Goal: Check status: Check status

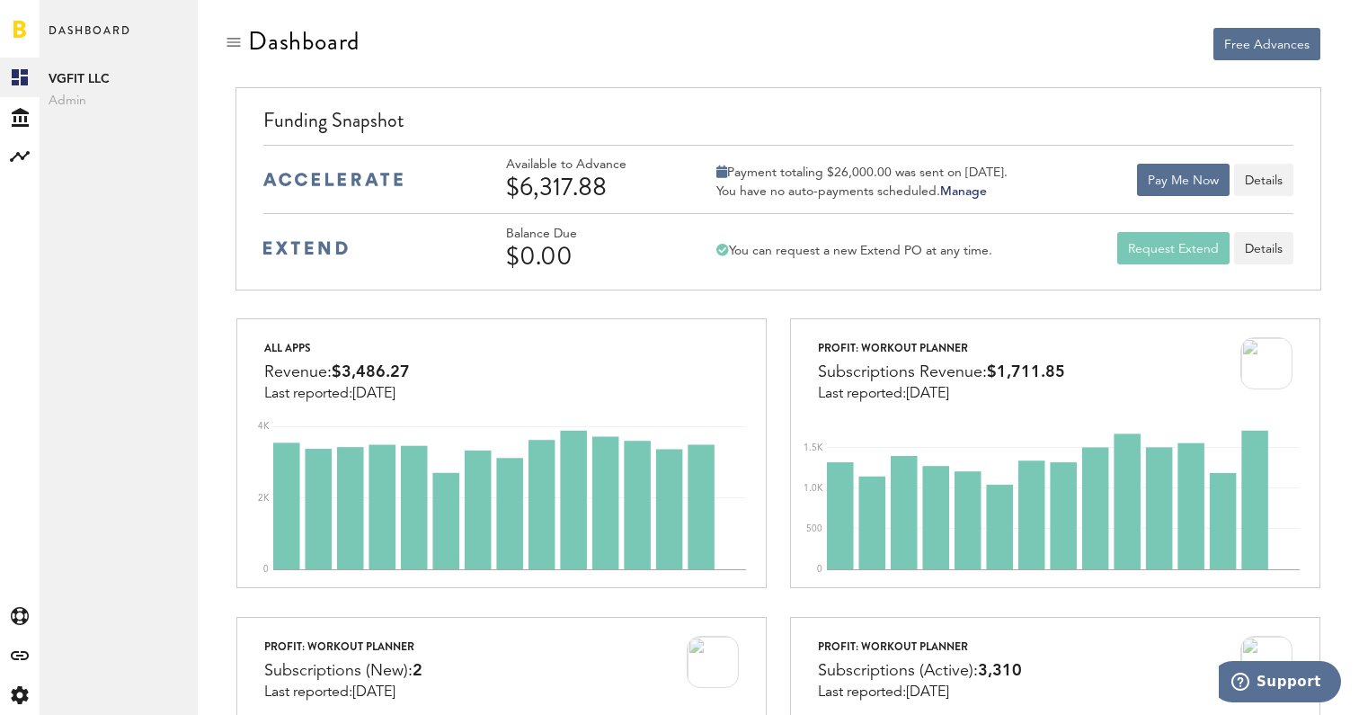
click at [565, 39] on div at bounding box center [501, 44] width 531 height 34
click at [530, 36] on div at bounding box center [501, 44] width 531 height 34
click at [632, 57] on div at bounding box center [501, 44] width 531 height 34
click at [791, 53] on div "Free Advances" at bounding box center [1055, 44] width 530 height 32
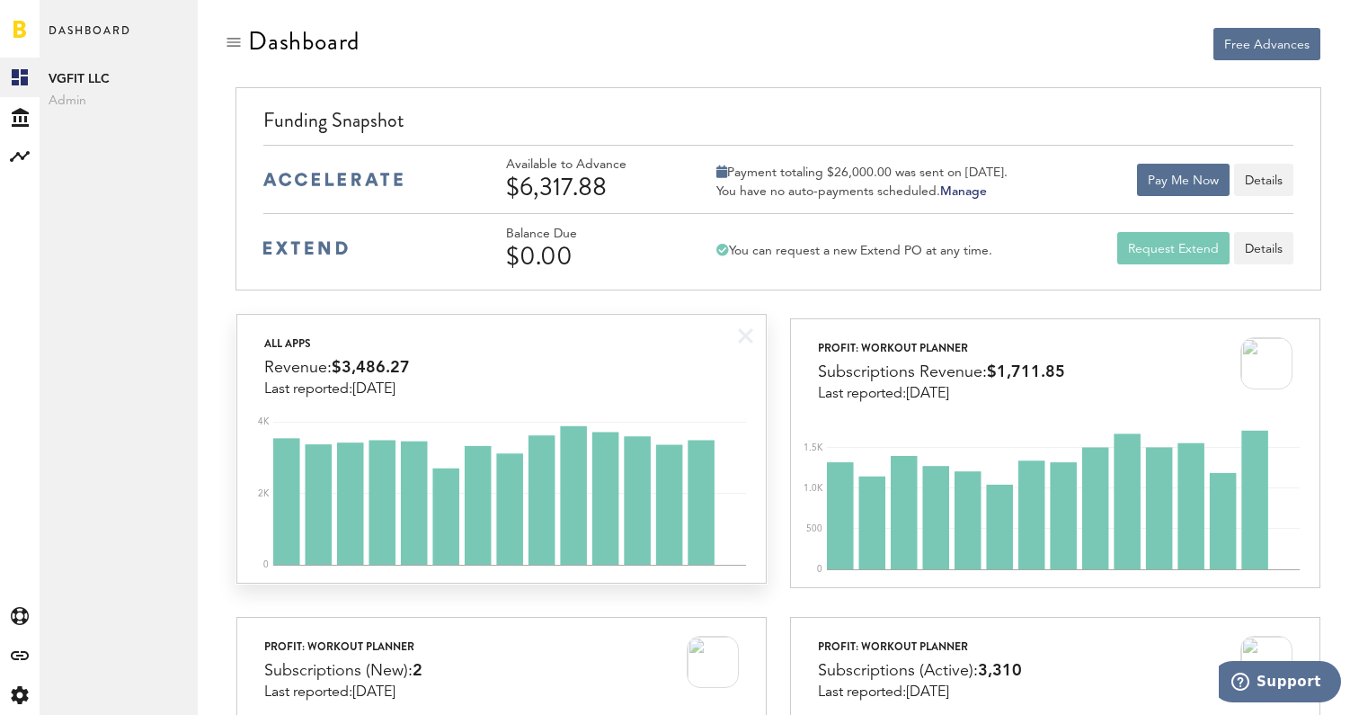
click at [684, 351] on div "All apps Revenue: $3,486.27 Last reported: Sep 14" at bounding box center [501, 356] width 528 height 83
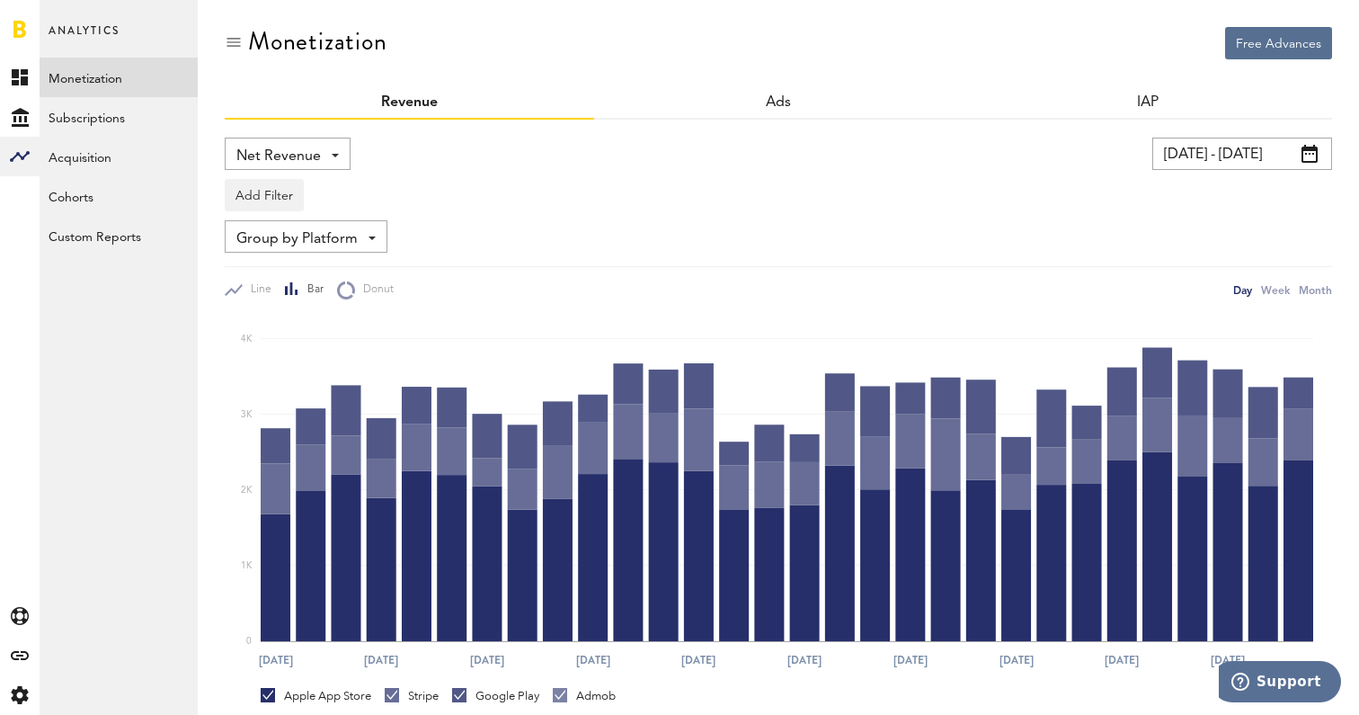
click at [1265, 149] on input "08/16/25 - 09/15/25" at bounding box center [1243, 154] width 180 height 32
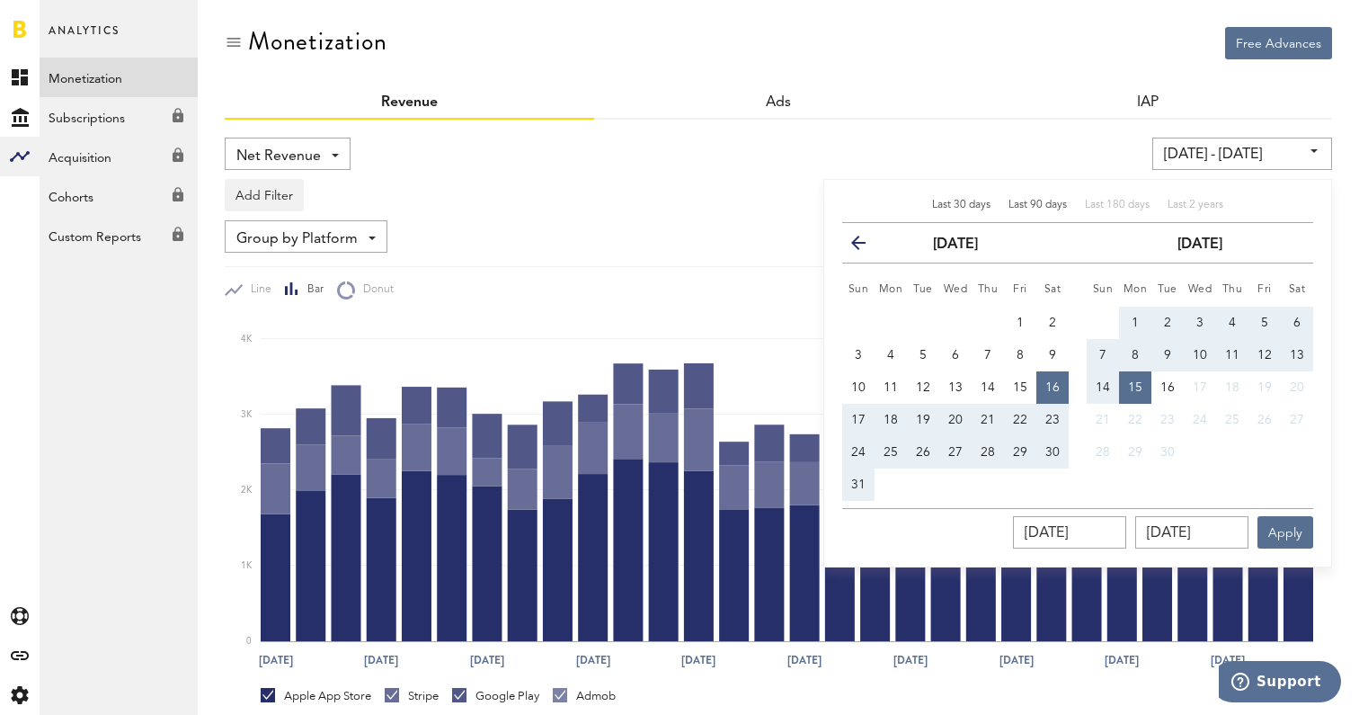
click at [1059, 206] on span "Last 90 days" at bounding box center [1038, 205] width 58 height 11
type input "06/17/25 - 09/15/25"
type input "06/17/2025"
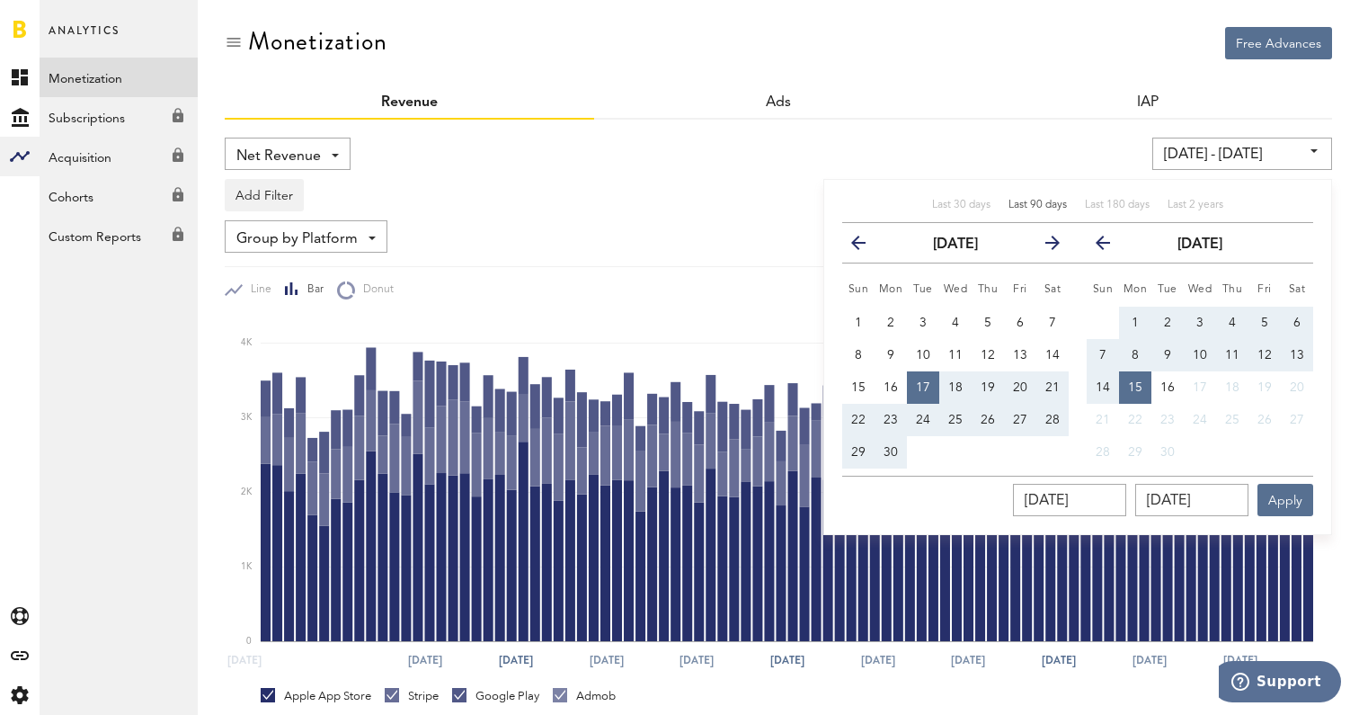
click at [963, 134] on div "Net Revenue Net Revenue Gross Revenue Profit 06/17/25 - 09/15/25 Last 30 days L…" at bounding box center [779, 534] width 1108 height 829
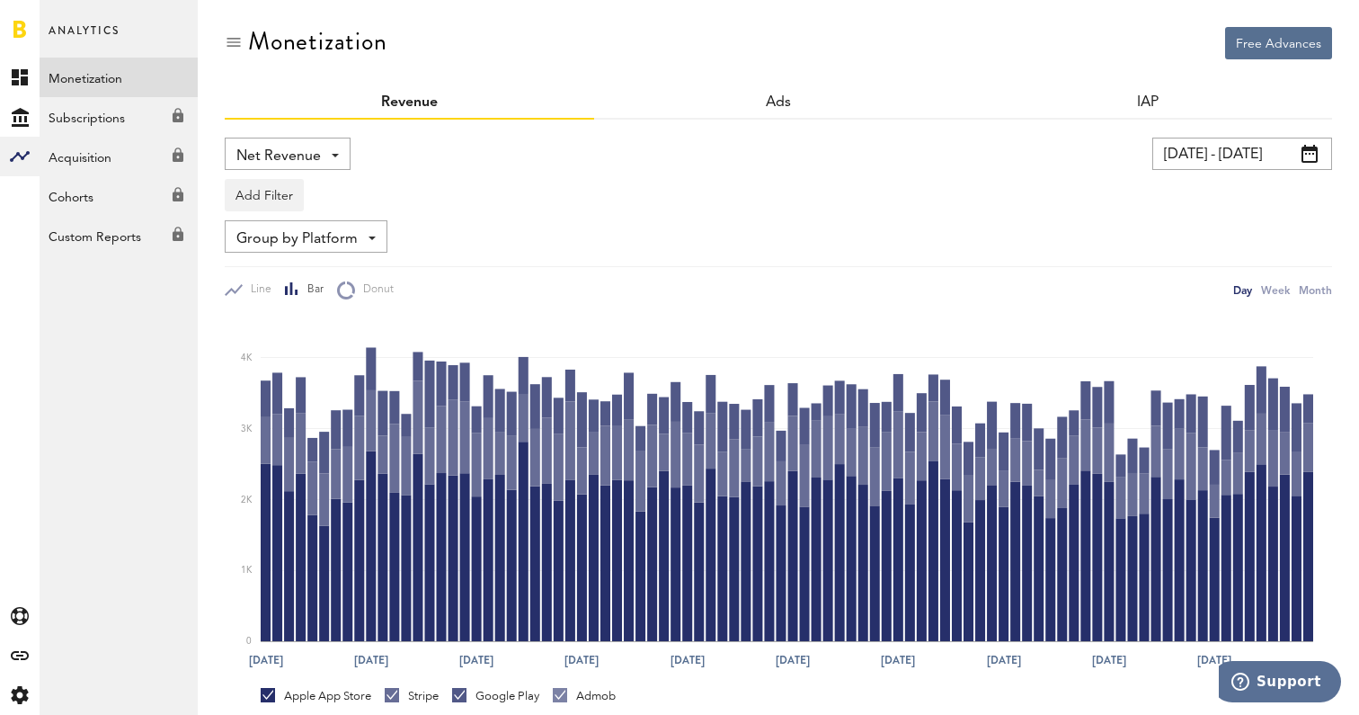
click at [1213, 154] on input "06/17/25 - 09/15/25" at bounding box center [1243, 154] width 180 height 32
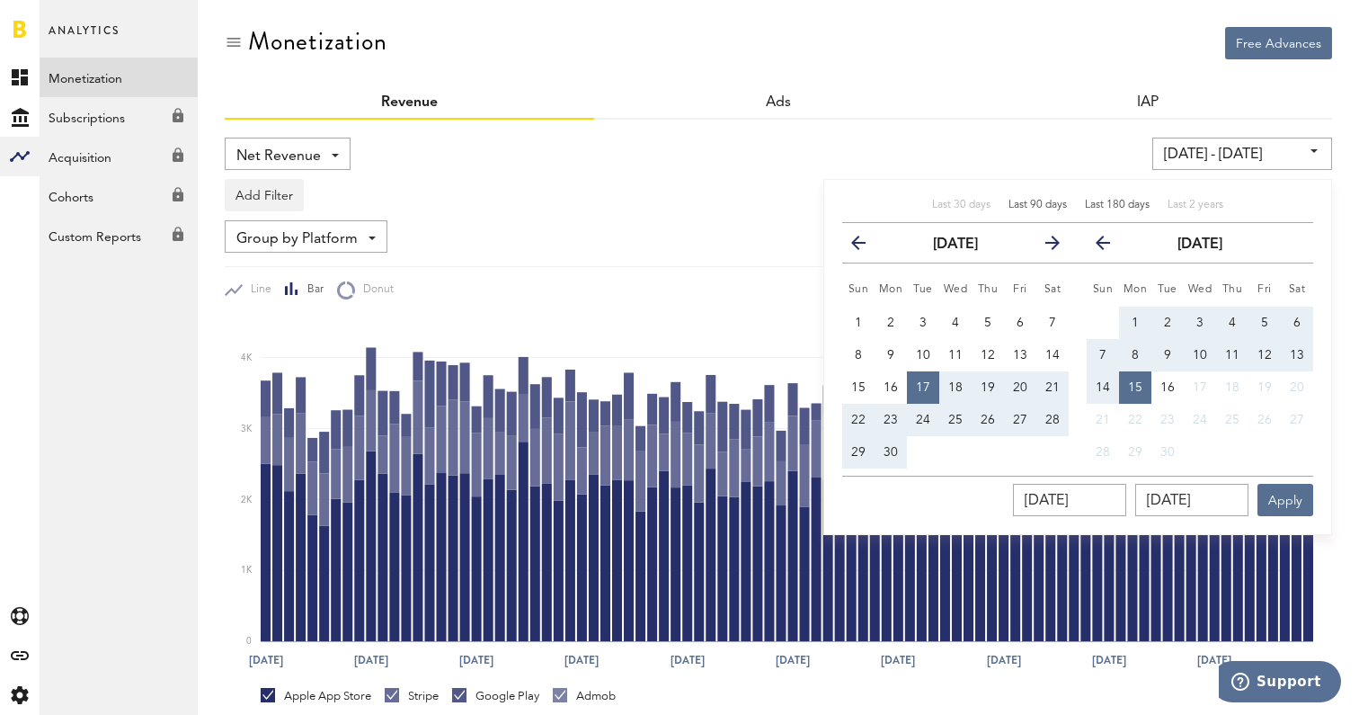
click at [1099, 204] on span "Last 180 days" at bounding box center [1117, 205] width 65 height 11
type input "03/19/25 - 09/15/25"
type input "03/19/2025"
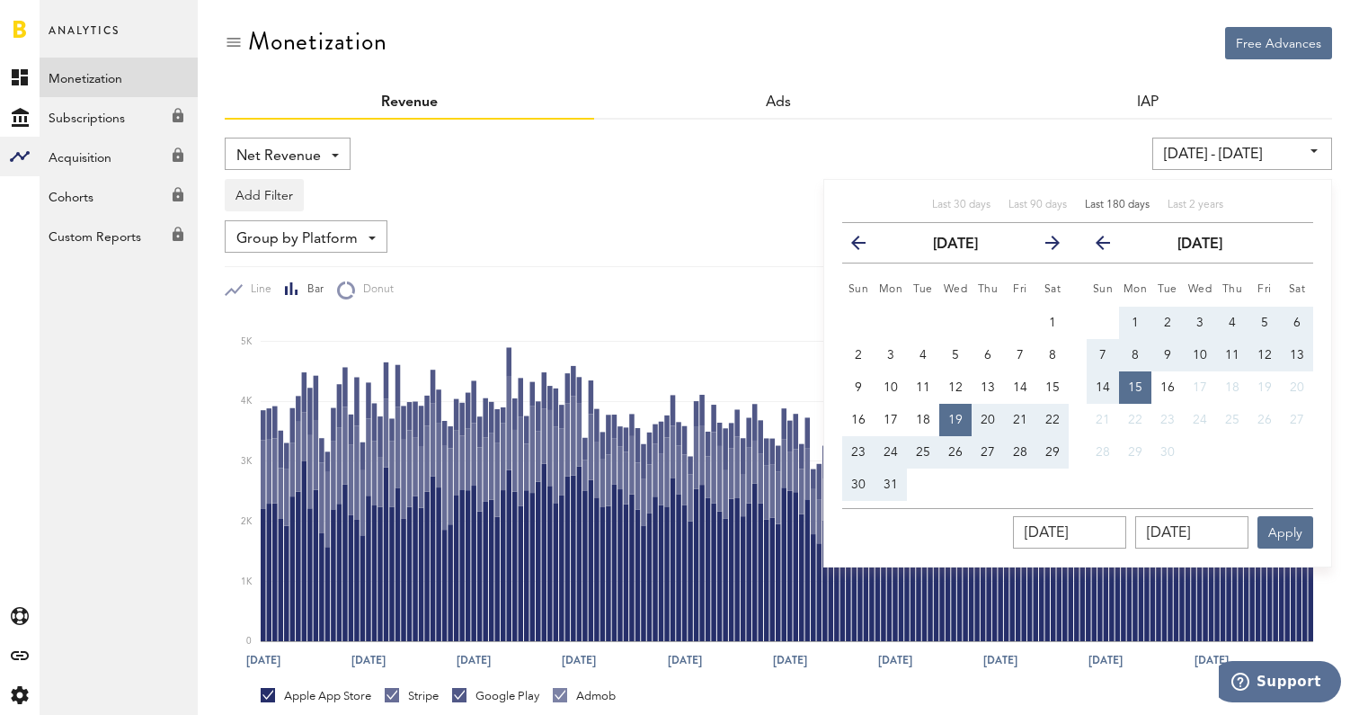
click at [894, 140] on div "03/19/25 - 09/15/25 Last 30 days Last 90 days Last 180 days Last 2 years previo…" at bounding box center [1042, 154] width 581 height 32
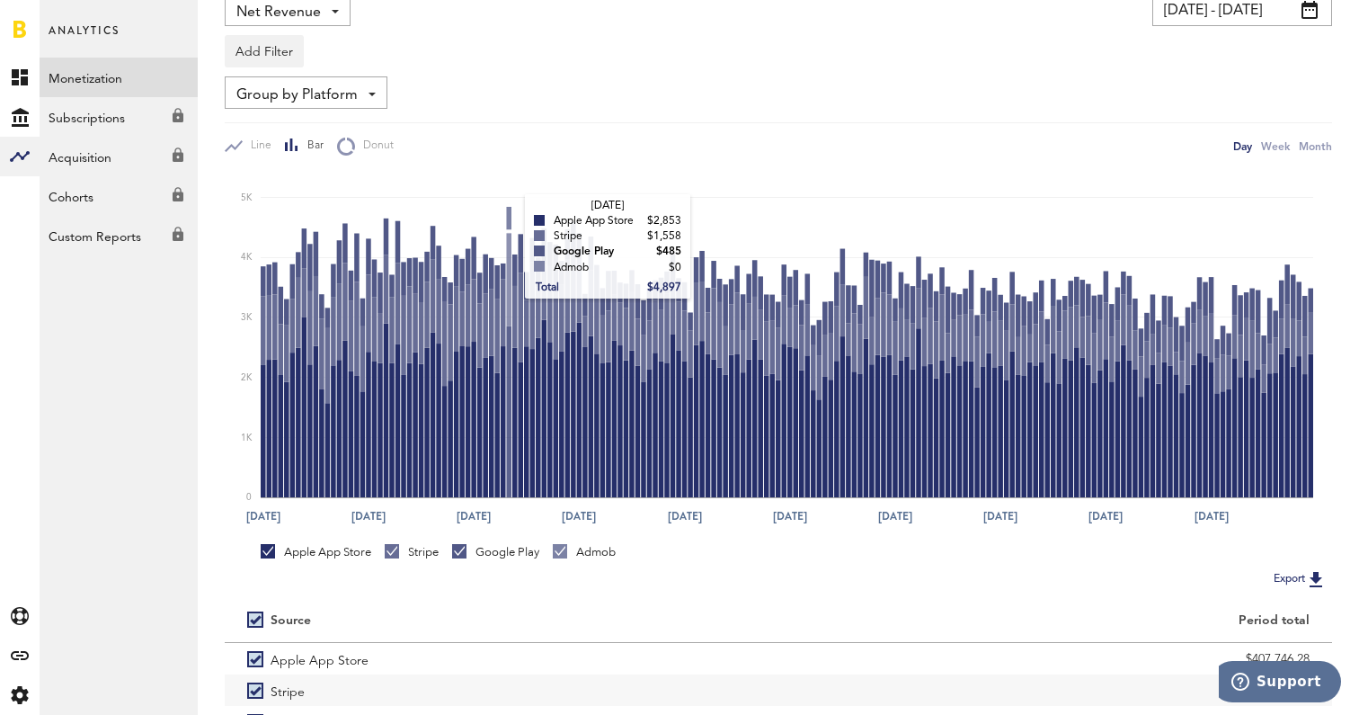
scroll to position [193, 0]
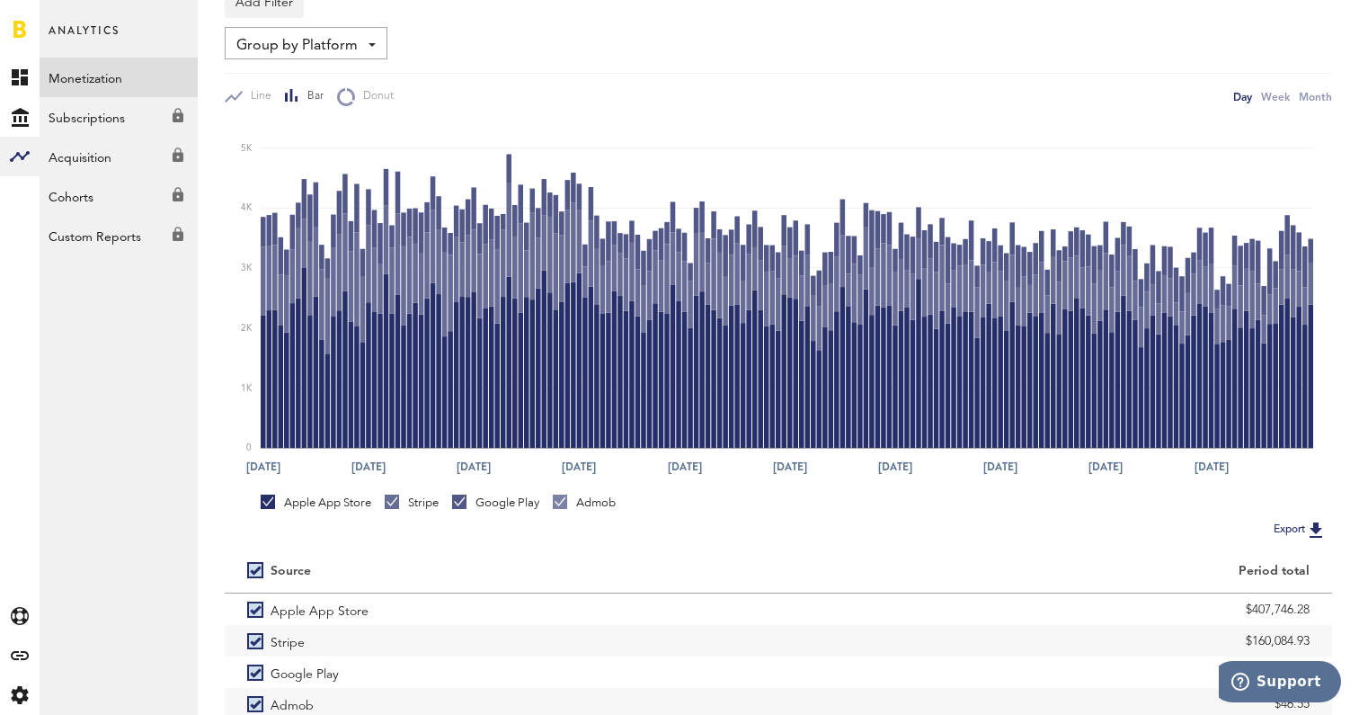
click at [422, 503] on div "Stripe" at bounding box center [412, 502] width 54 height 16
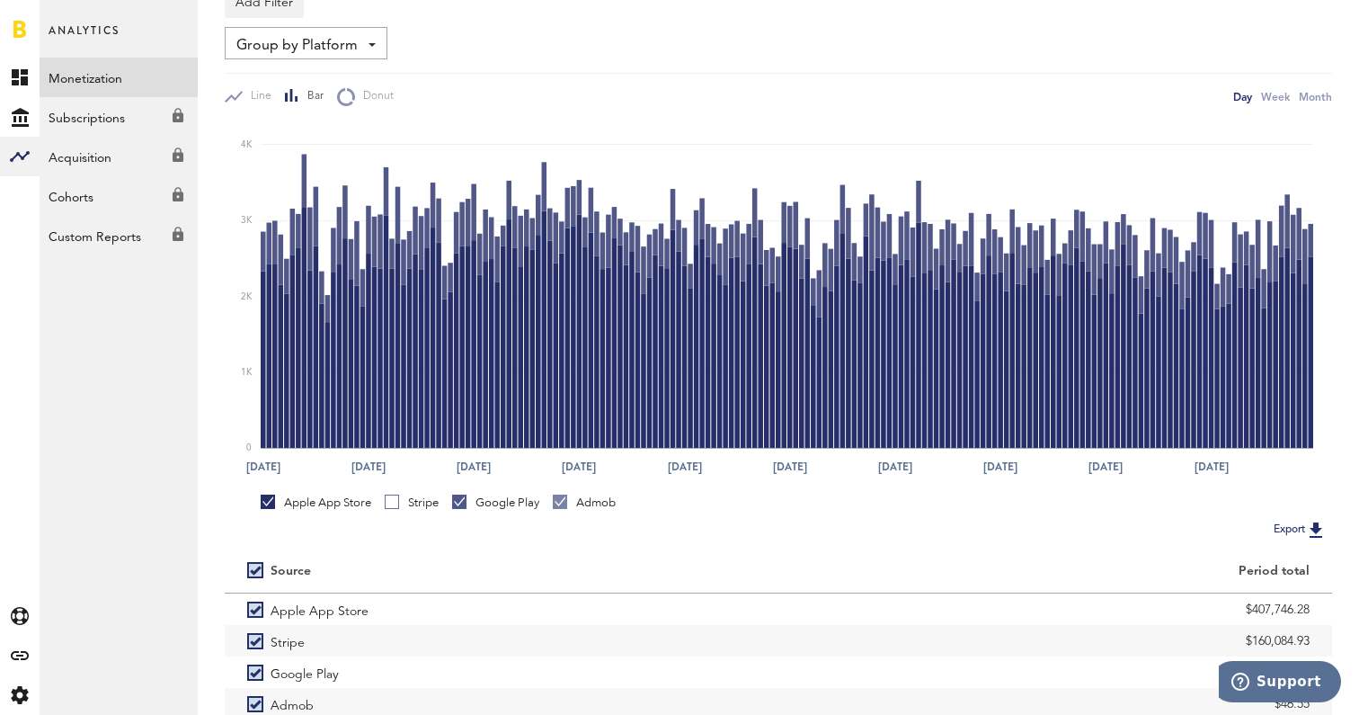
click at [492, 503] on div "Google Play" at bounding box center [495, 502] width 87 height 16
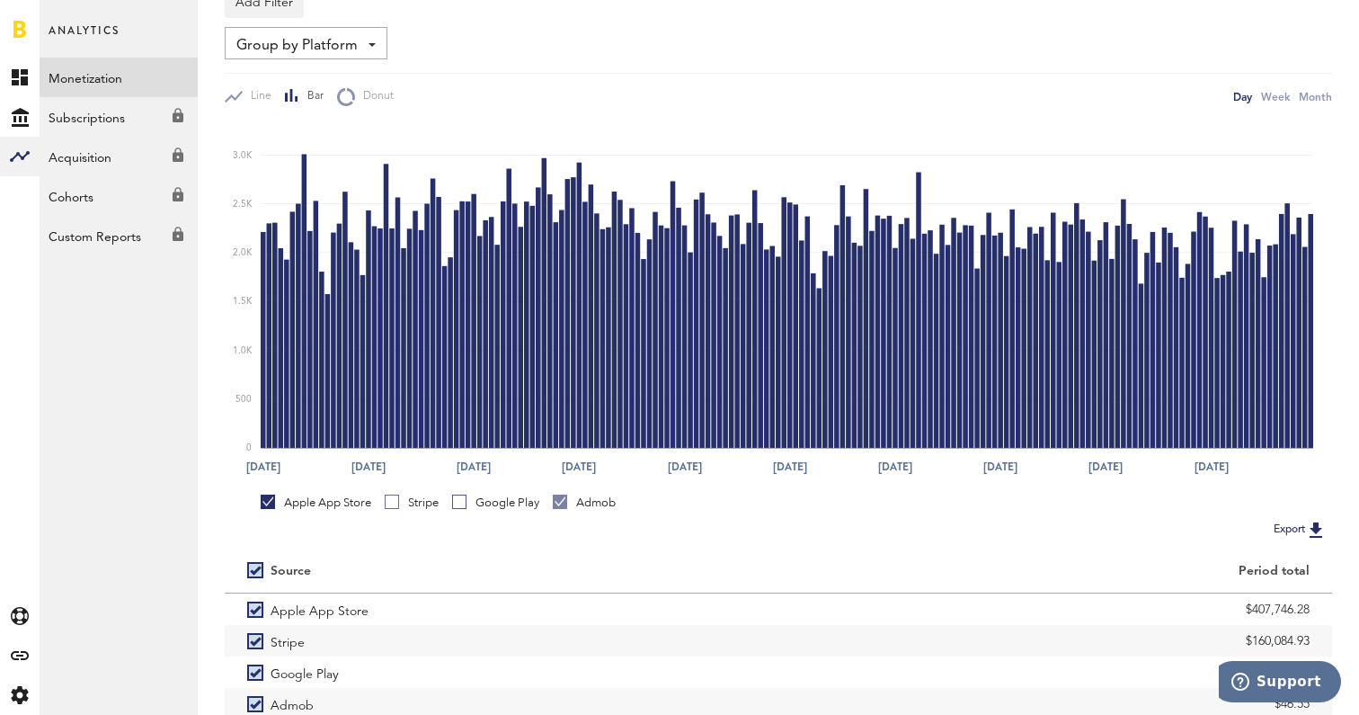
click at [567, 504] on div at bounding box center [560, 501] width 14 height 14
click at [420, 508] on div "Stripe" at bounding box center [412, 502] width 54 height 16
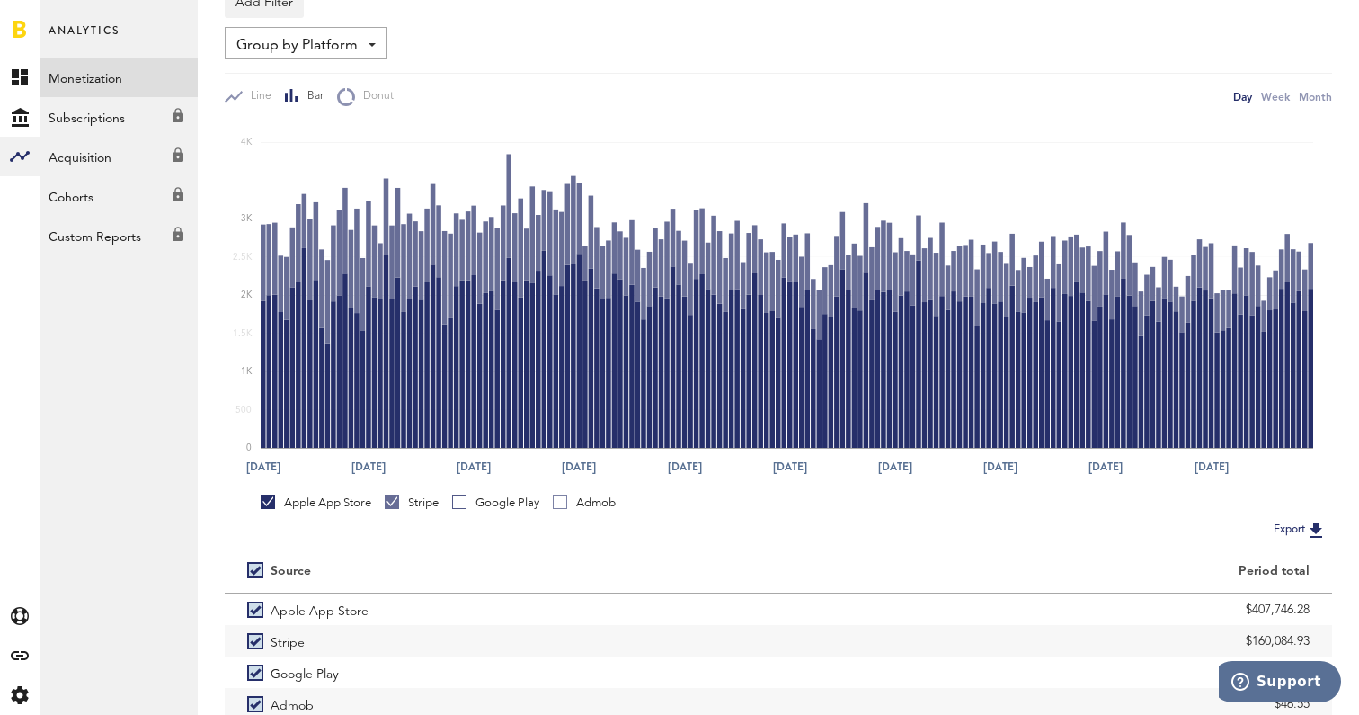
click at [338, 501] on div "Apple App Store" at bounding box center [316, 502] width 111 height 16
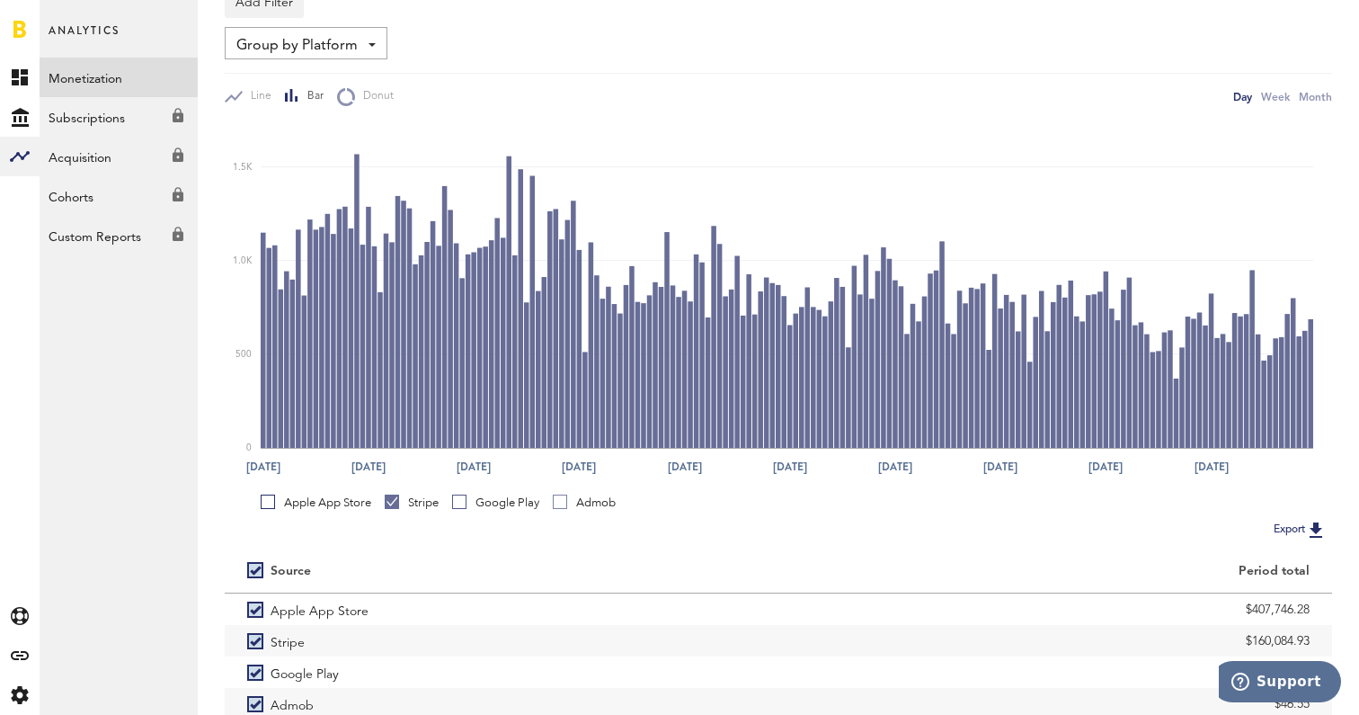
click at [490, 500] on div "Google Play" at bounding box center [495, 502] width 87 height 16
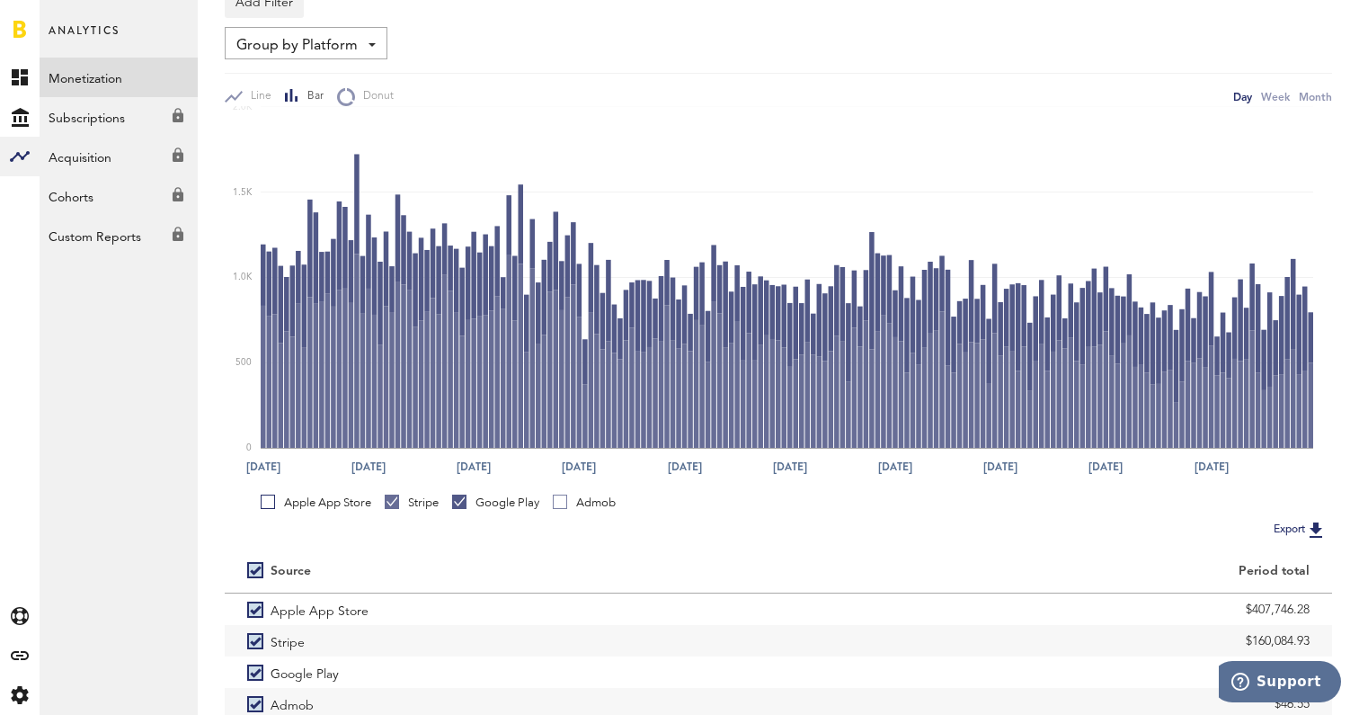
click at [429, 496] on div "Stripe" at bounding box center [412, 502] width 54 height 16
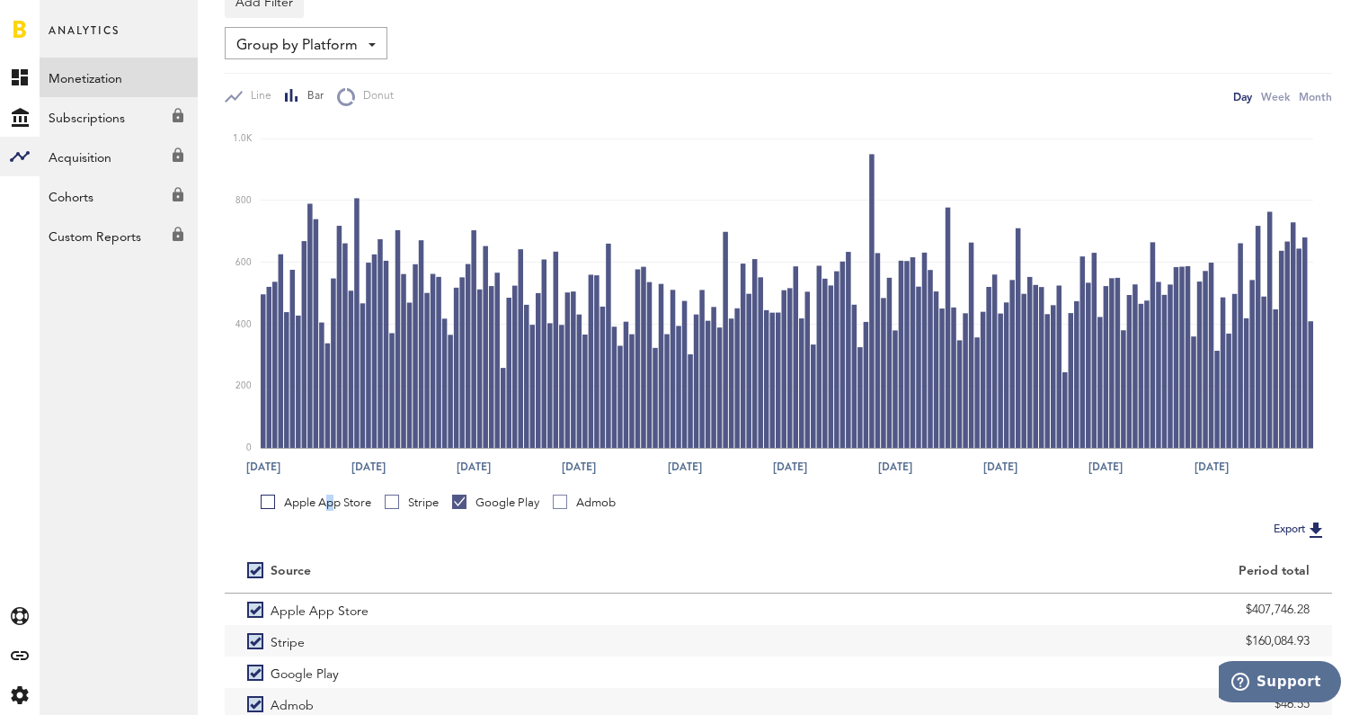
click at [331, 503] on div "Apple App Store" at bounding box center [316, 502] width 111 height 16
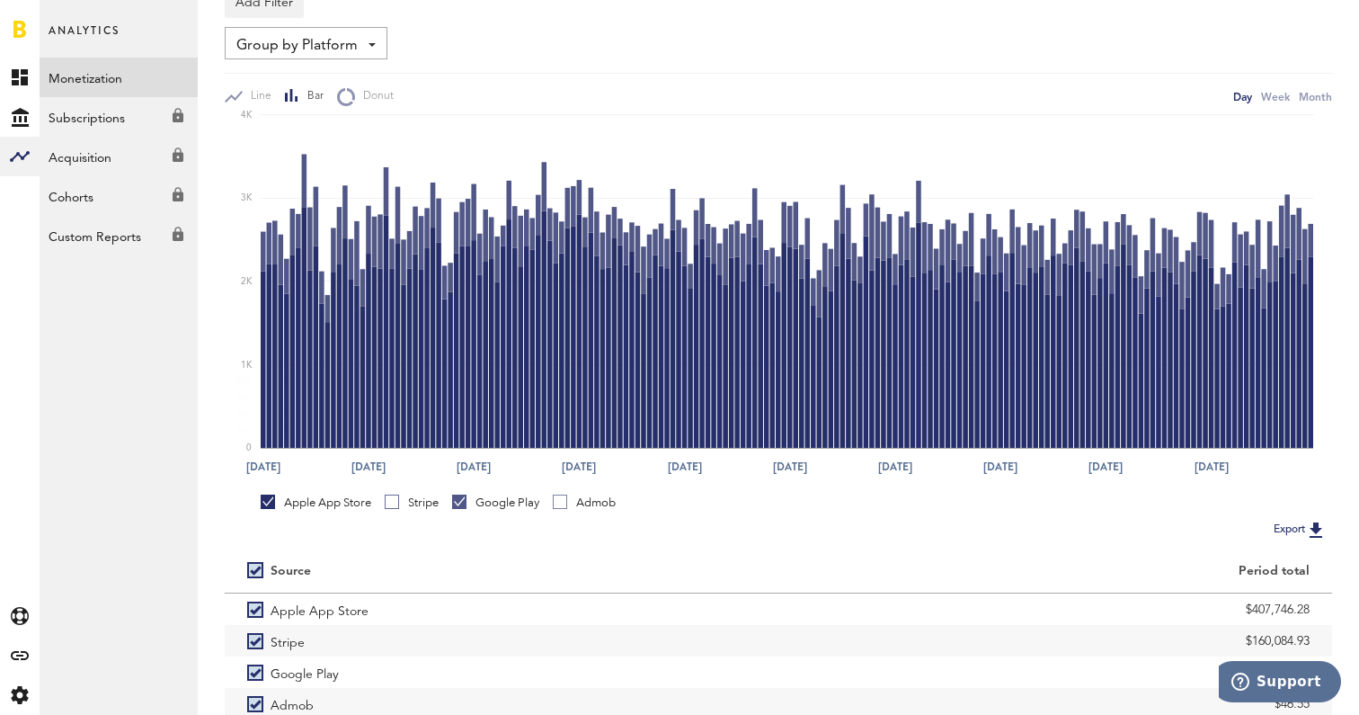
click at [485, 501] on div "Google Play" at bounding box center [495, 502] width 87 height 16
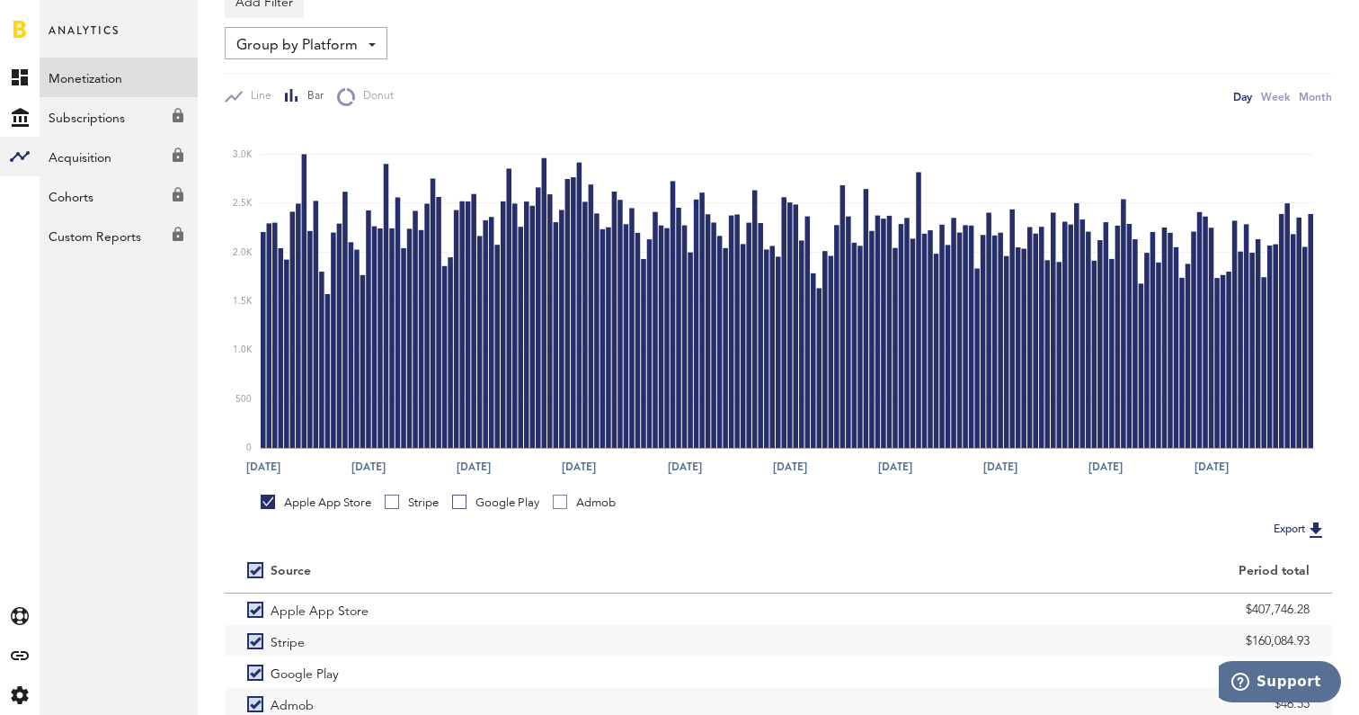
click at [13, 27] on div at bounding box center [20, 29] width 40 height 58
click at [24, 27] on link at bounding box center [19, 29] width 13 height 18
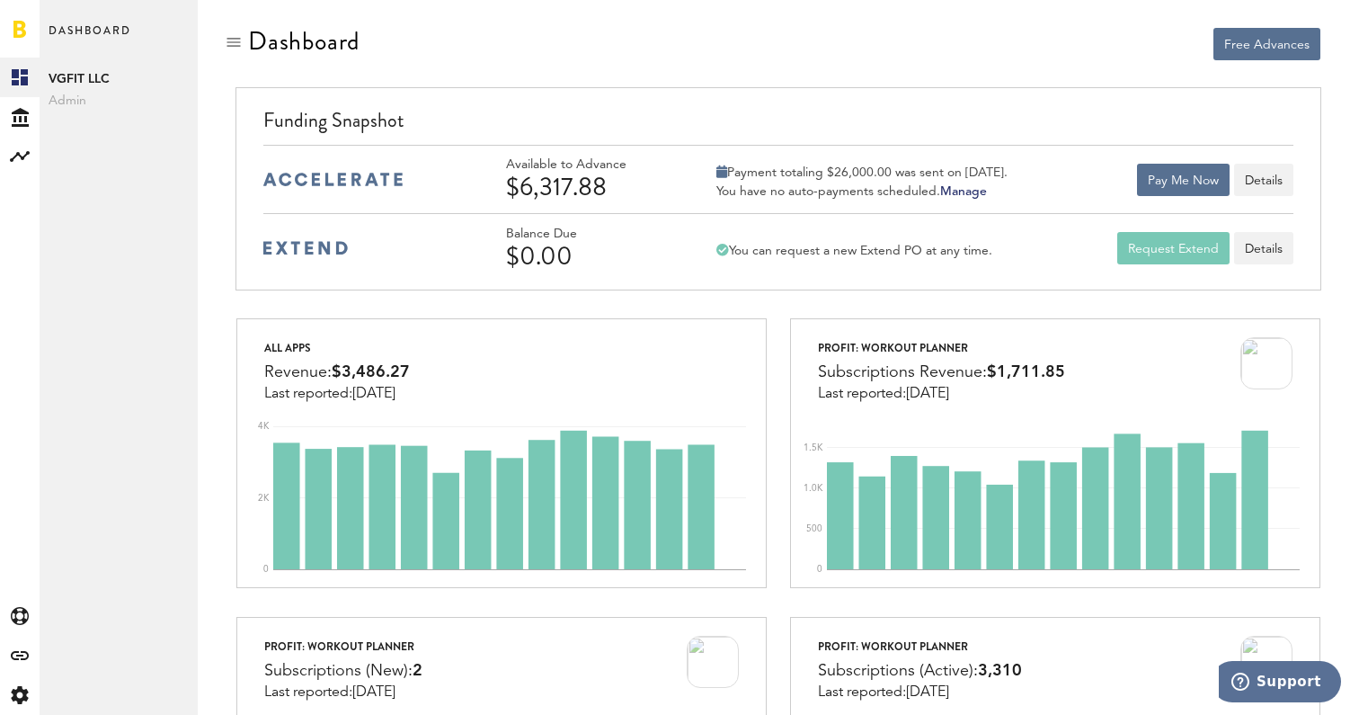
click at [482, 30] on div at bounding box center [501, 44] width 531 height 34
